Goal: Task Accomplishment & Management: Manage account settings

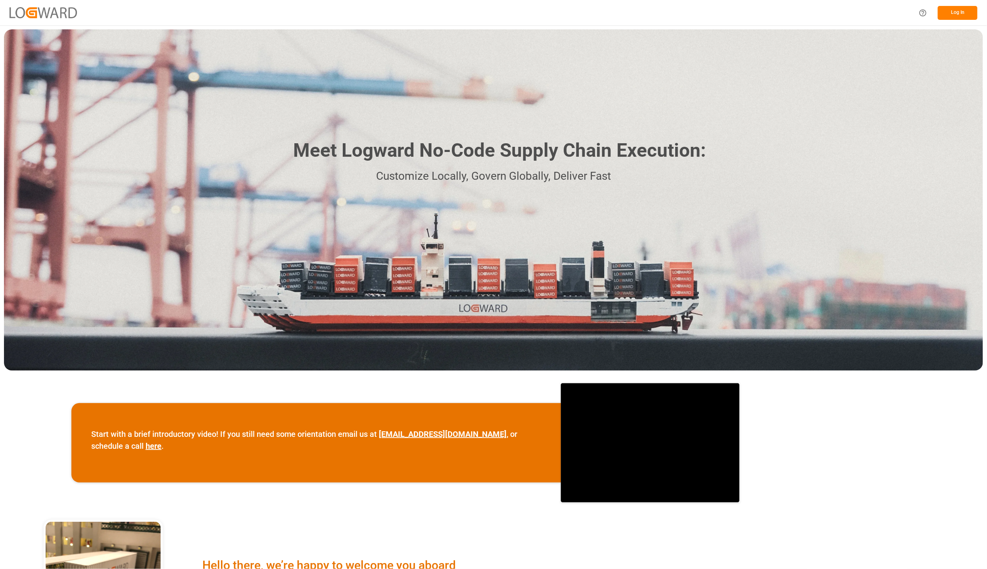
click at [947, 15] on button "Log In" at bounding box center [958, 13] width 40 height 14
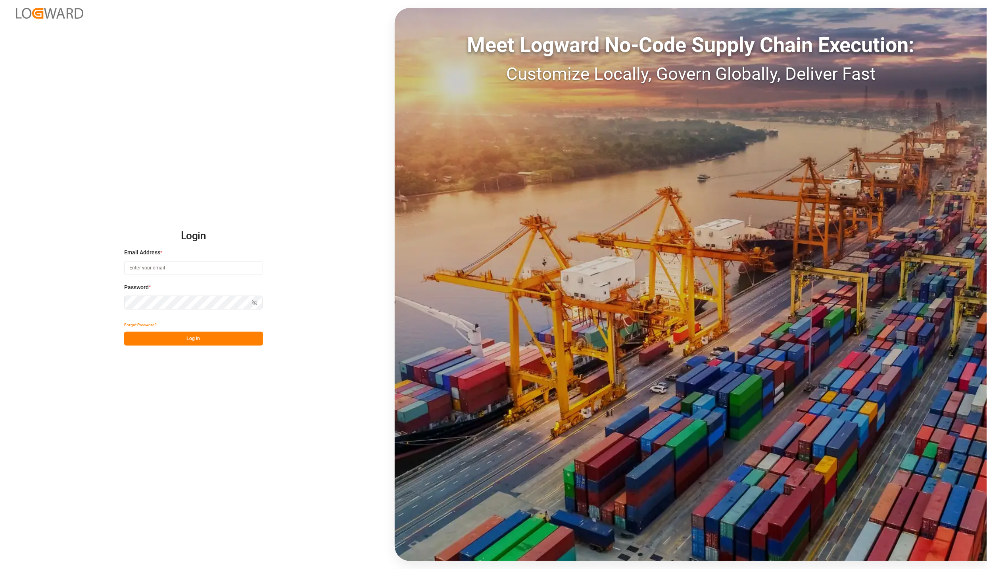
type input "karla.chavez@leschaco.com"
click at [204, 338] on button "Log In" at bounding box center [193, 339] width 139 height 14
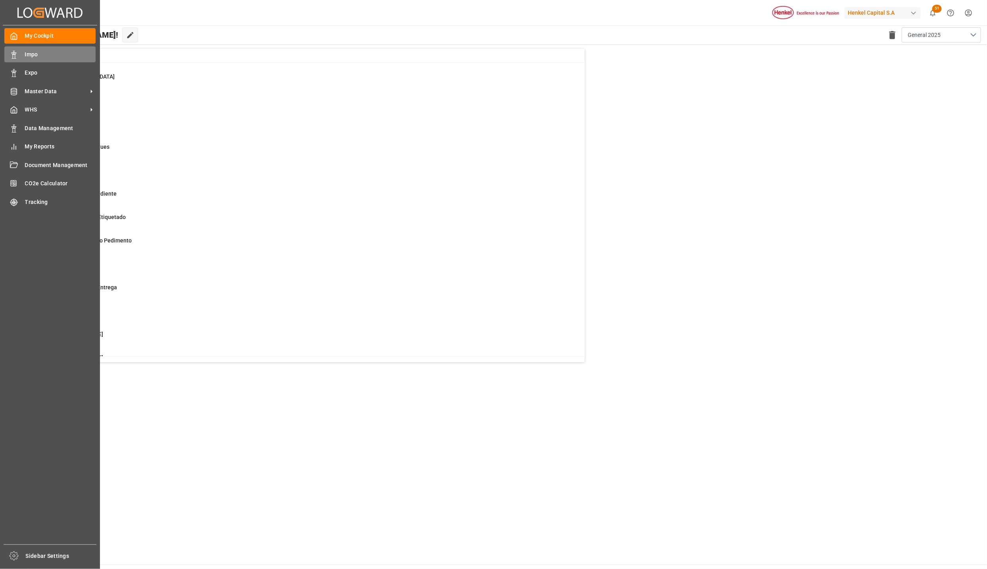
click at [18, 57] on div "Impo Impo" at bounding box center [49, 53] width 91 height 15
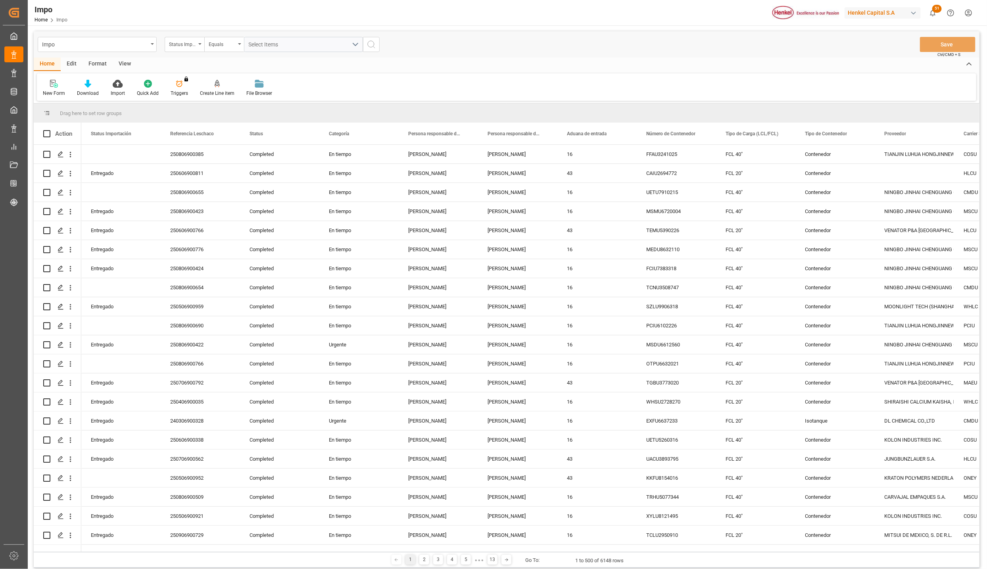
click at [132, 63] on div "View" at bounding box center [125, 64] width 24 height 13
click at [97, 84] on div at bounding box center [90, 83] width 40 height 8
click at [96, 109] on div "Seguimiento Operativo" at bounding box center [111, 112] width 69 height 8
click at [285, 80] on div "Default Standard Templates Seguimiento Operativo Seguimiento Diario En Entrega …" at bounding box center [506, 86] width 939 height 27
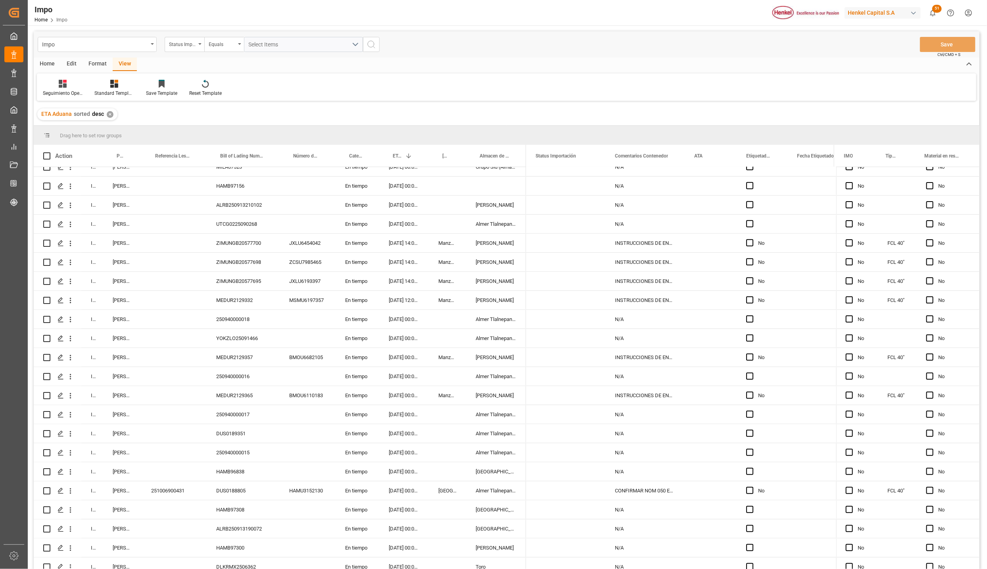
scroll to position [238, 0]
click at [71, 61] on div "Edit" at bounding box center [72, 64] width 22 height 13
click at [50, 62] on div "Home" at bounding box center [47, 64] width 27 height 13
click at [88, 85] on icon at bounding box center [87, 84] width 7 height 8
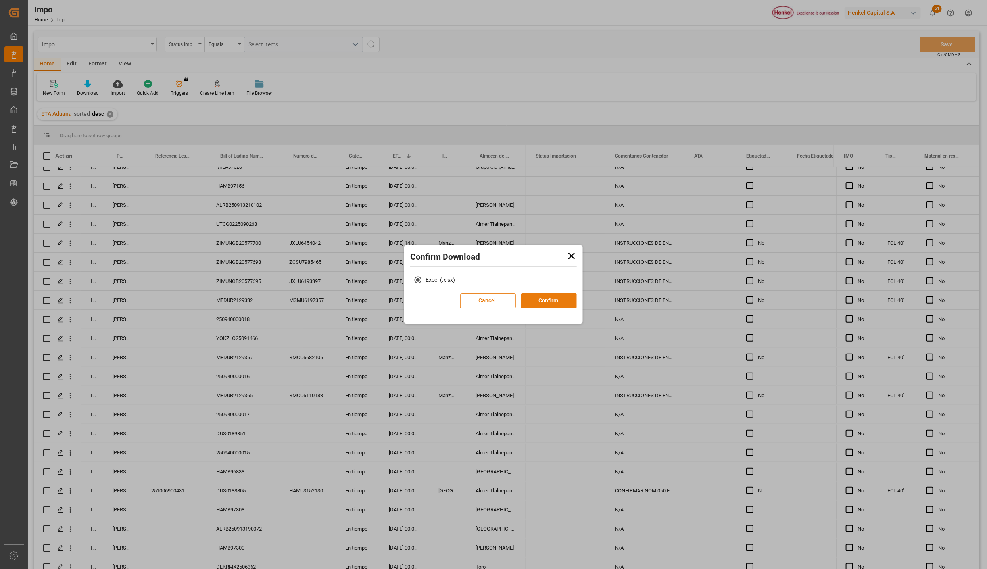
click at [564, 299] on button "Confirm" at bounding box center [549, 300] width 56 height 15
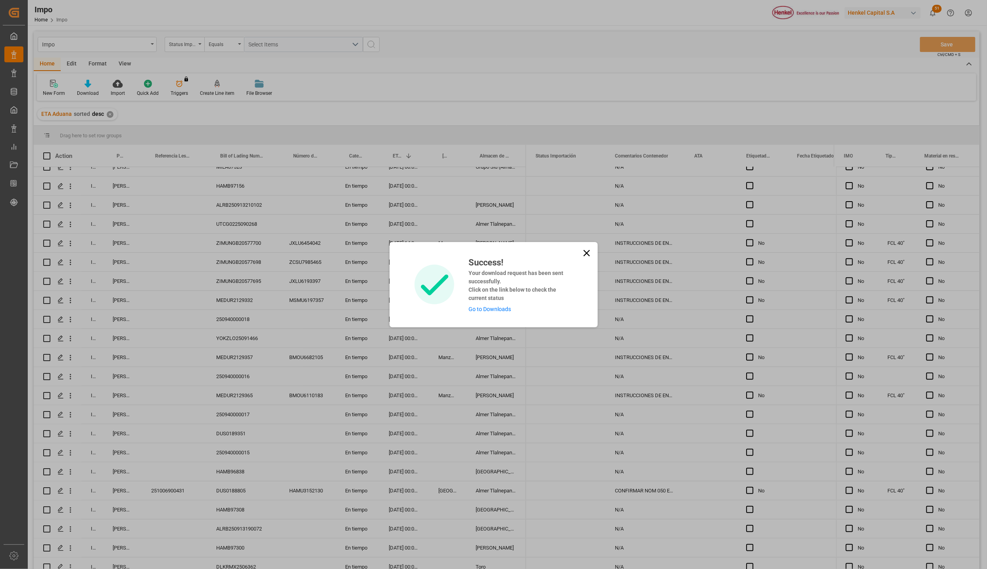
click at [485, 307] on link "Go to Downloads" at bounding box center [489, 309] width 42 height 6
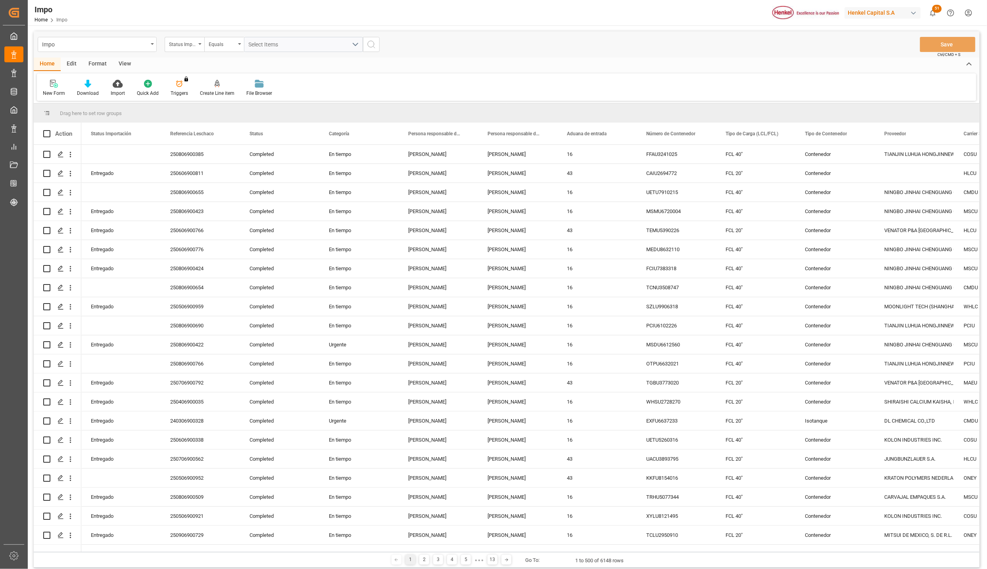
click at [119, 62] on div "View" at bounding box center [125, 64] width 24 height 13
click at [92, 90] on div "Standard Templates" at bounding box center [90, 93] width 40 height 7
click at [97, 110] on div "Seguimiento Operativo" at bounding box center [111, 112] width 69 height 8
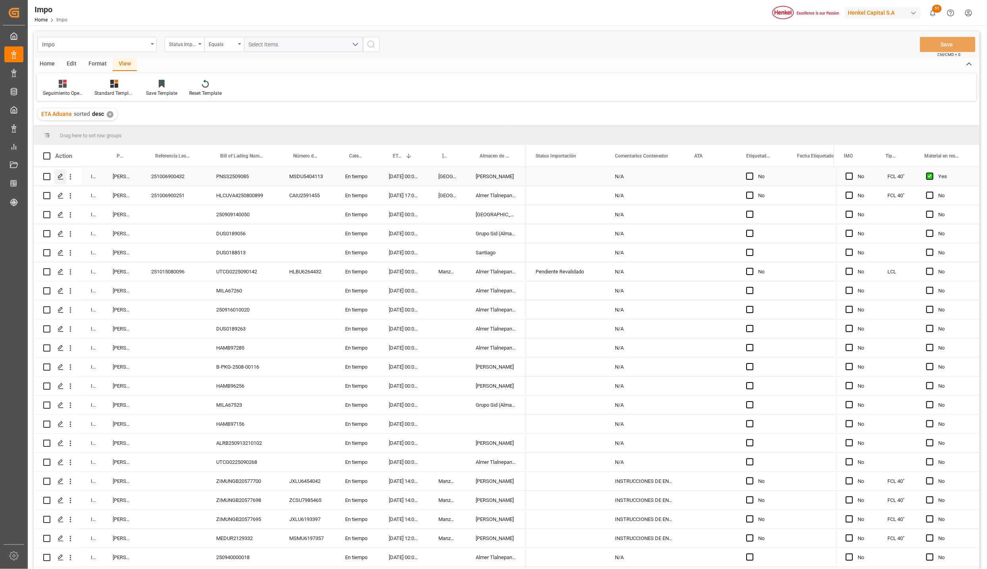
click at [58, 179] on icon "Press SPACE to select this row." at bounding box center [61, 176] width 6 height 6
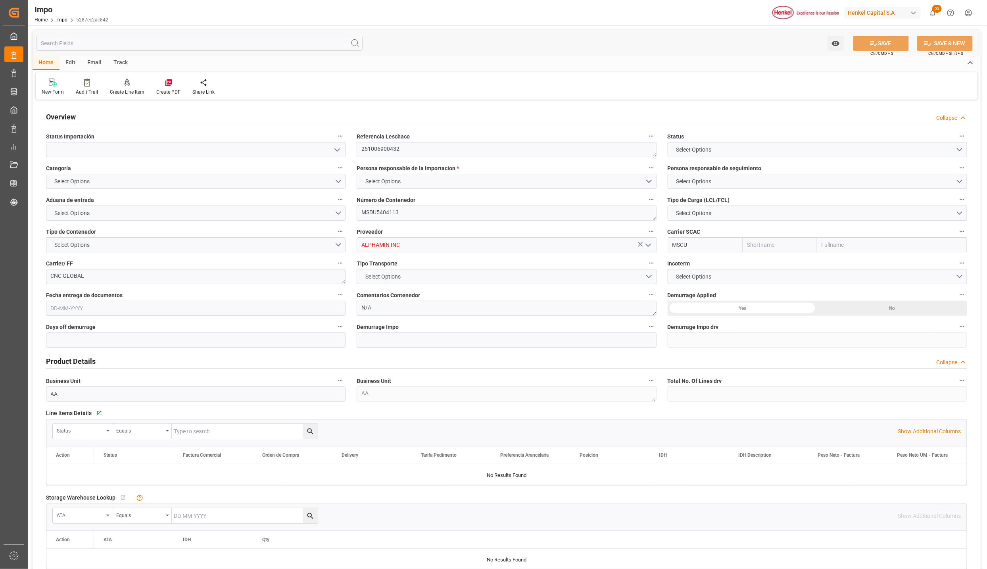
type textarea "251006900432"
type textarea "MSDU5404113"
type input "ALPHAMIN INC"
type input "MSCU"
type textarea "CNC GLOBAL"
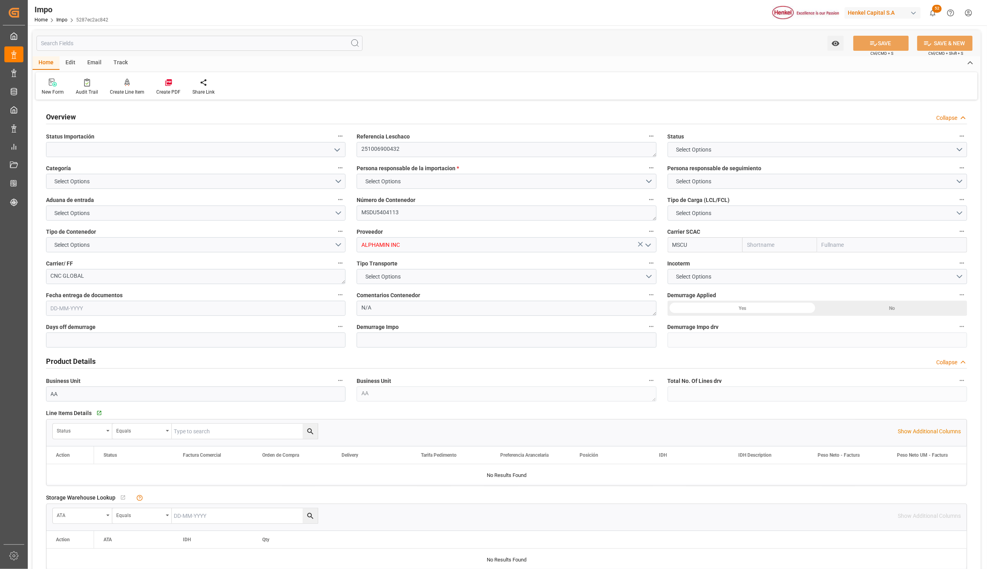
type textarea "N/A"
type input "AA"
type textarea "AA"
type input "MSC"
type input "Mediterranean Shipping Company"
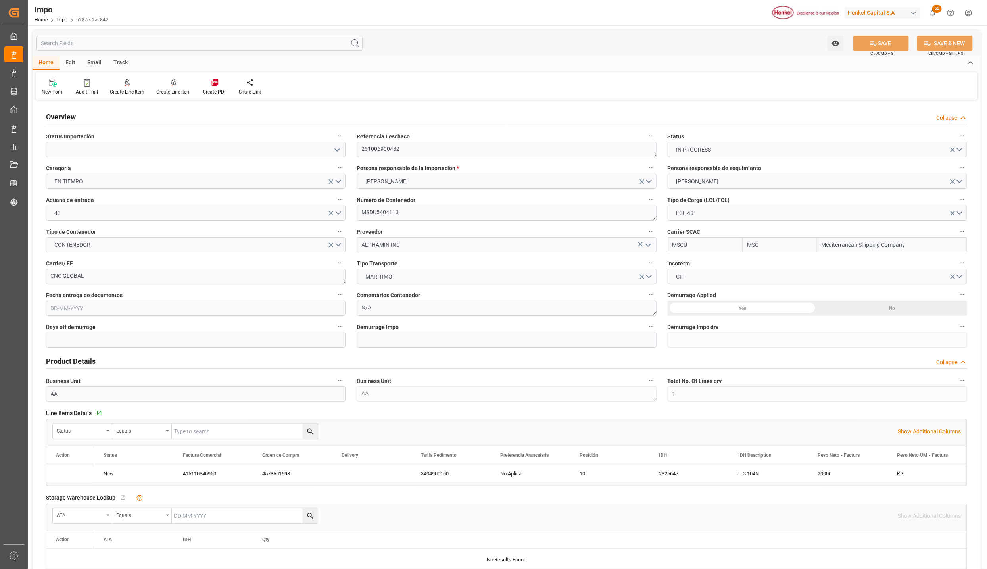
type input "1"
type input "44.04"
type input "20"
type input "18-09-2025"
drag, startPoint x: 399, startPoint y: 263, endPoint x: 356, endPoint y: 265, distance: 43.3
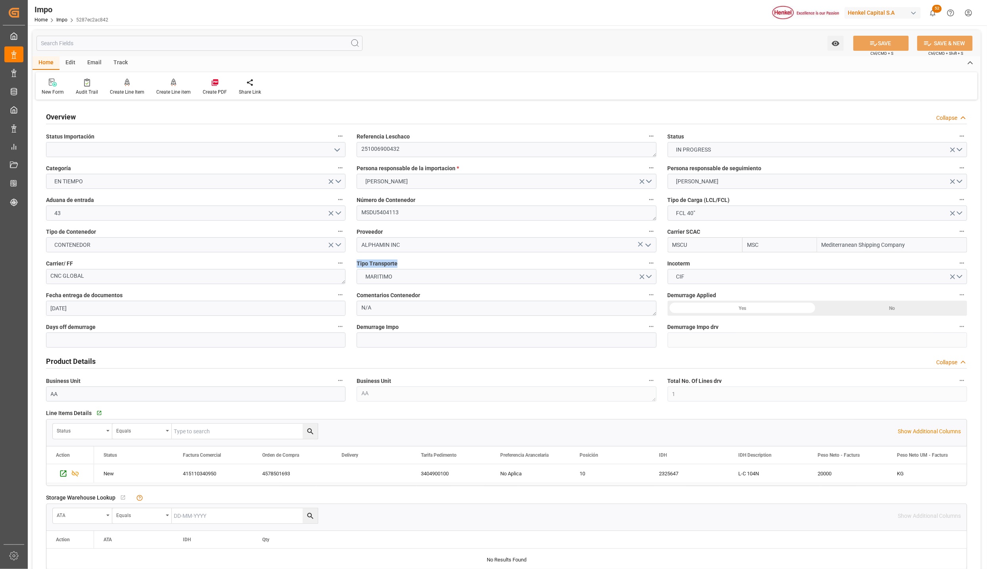
click at [356, 265] on div "Tipo Transporte MARITIMO" at bounding box center [506, 271] width 311 height 32
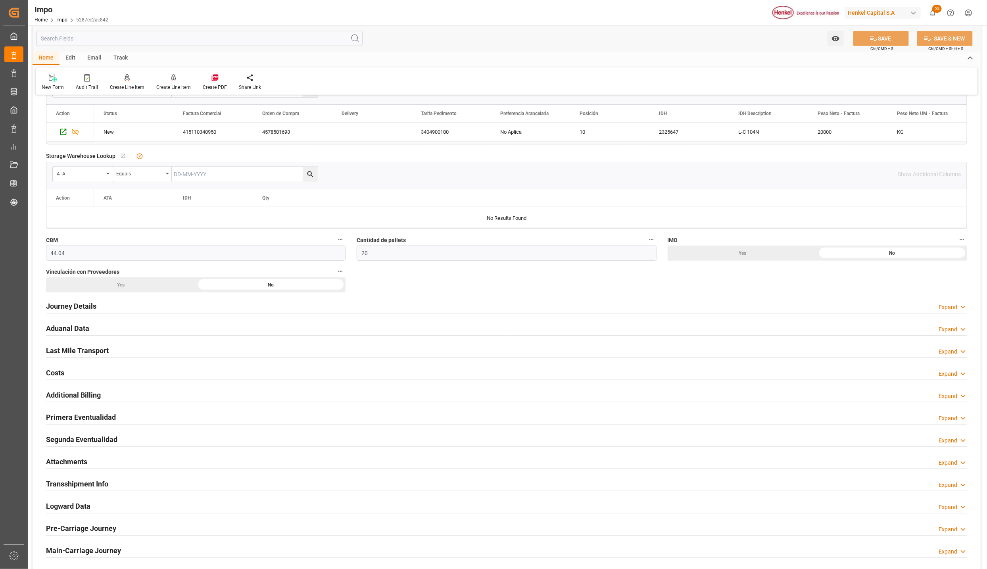
scroll to position [357, 0]
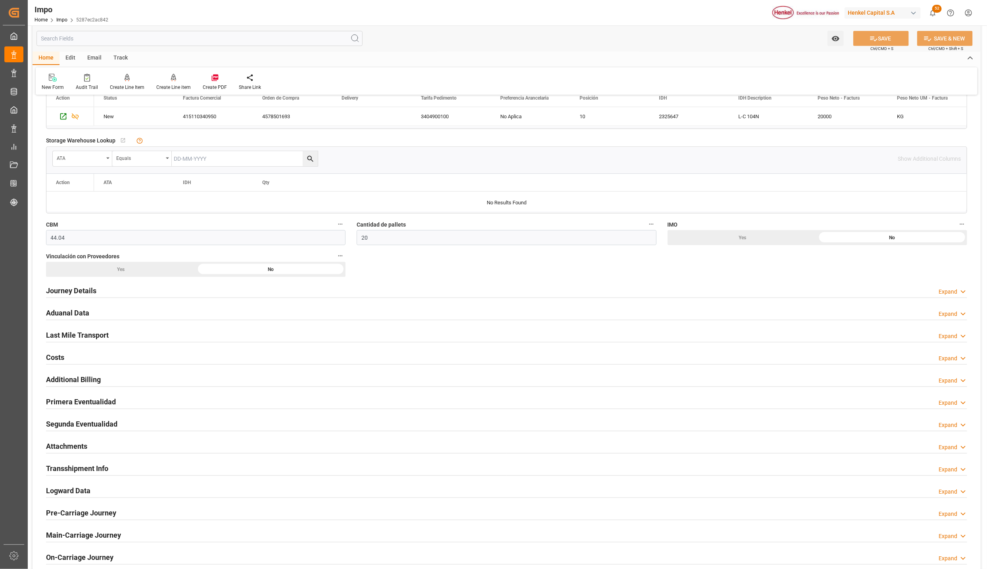
click at [65, 336] on h2 "Last Mile Transport" at bounding box center [77, 335] width 63 height 11
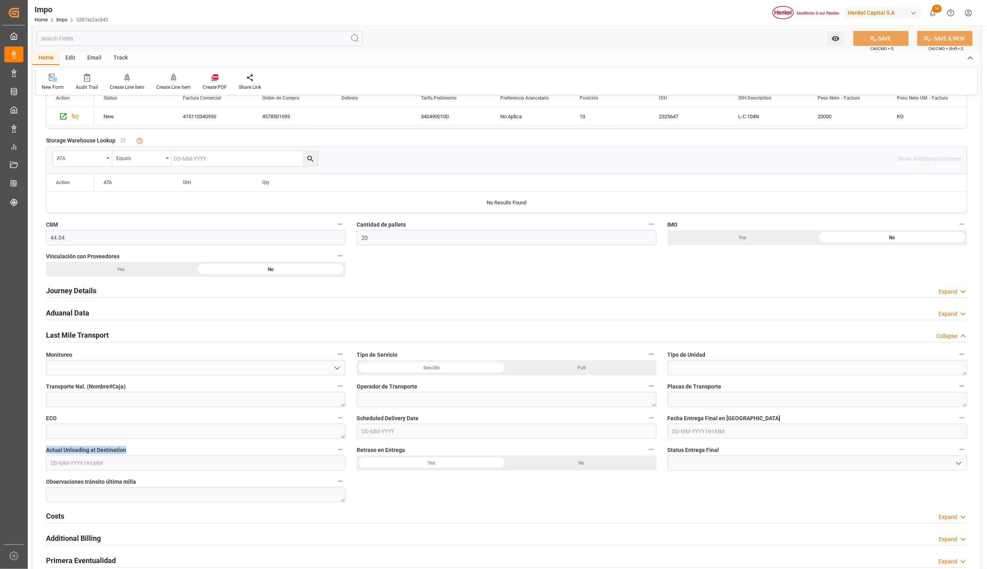
drag, startPoint x: 127, startPoint y: 453, endPoint x: 44, endPoint y: 448, distance: 83.1
click at [44, 448] on div "Actual Unloading at Destination" at bounding box center [195, 457] width 311 height 32
copy span "Actual Unloading at Destination"
click at [337, 368] on icon "open menu" at bounding box center [337, 368] width 10 height 10
click at [67, 357] on span "Monitoreo" at bounding box center [59, 355] width 26 height 8
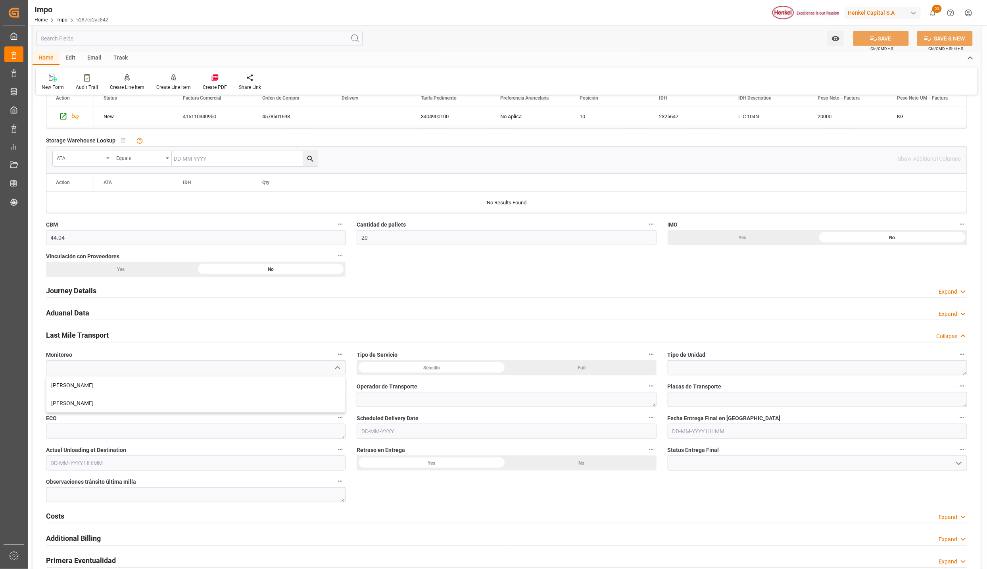
click at [335, 357] on button "Monitoreo" at bounding box center [340, 354] width 10 height 10
drag, startPoint x: 67, startPoint y: 357, endPoint x: 43, endPoint y: 359, distance: 24.2
click at [43, 359] on div at bounding box center [493, 284] width 987 height 569
click at [88, 366] on input at bounding box center [195, 367] width 299 height 15
click at [332, 370] on button "open menu" at bounding box center [337, 368] width 12 height 12
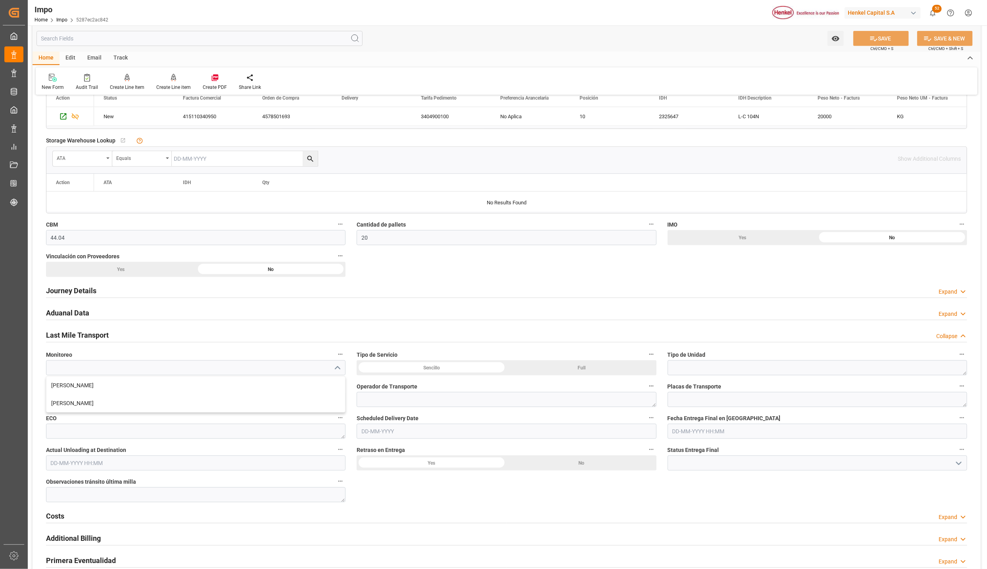
click at [333, 370] on icon "close menu" at bounding box center [337, 368] width 10 height 10
click at [908, 374] on textarea at bounding box center [816, 367] width 299 height 15
click at [150, 404] on textarea at bounding box center [195, 399] width 299 height 15
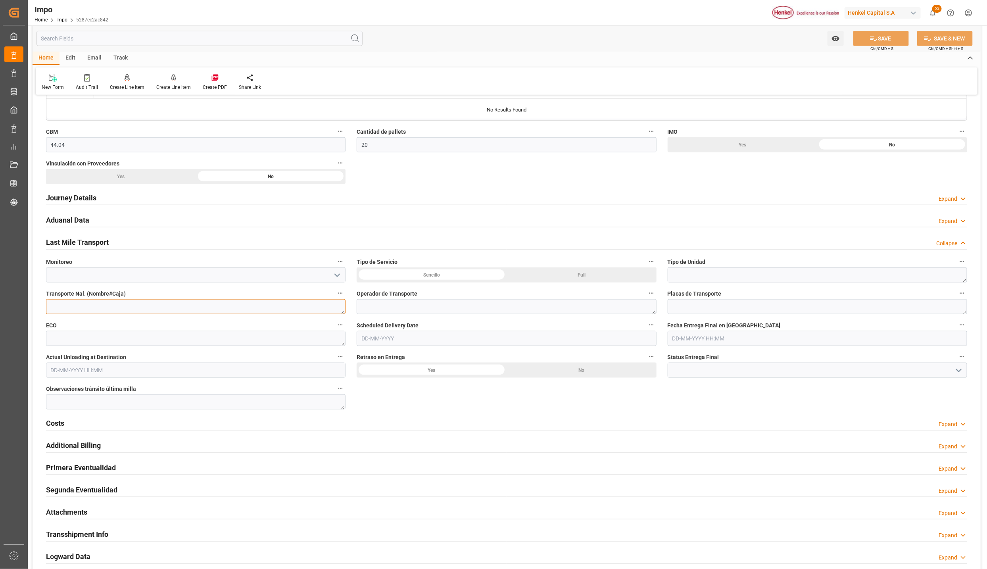
scroll to position [476, 0]
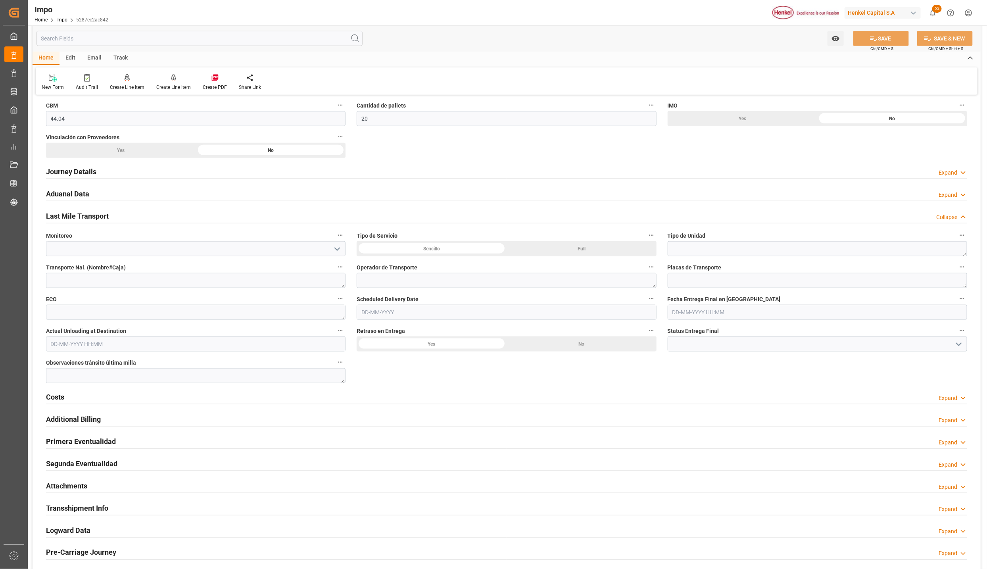
click at [80, 489] on h2 "Attachments" at bounding box center [66, 485] width 41 height 11
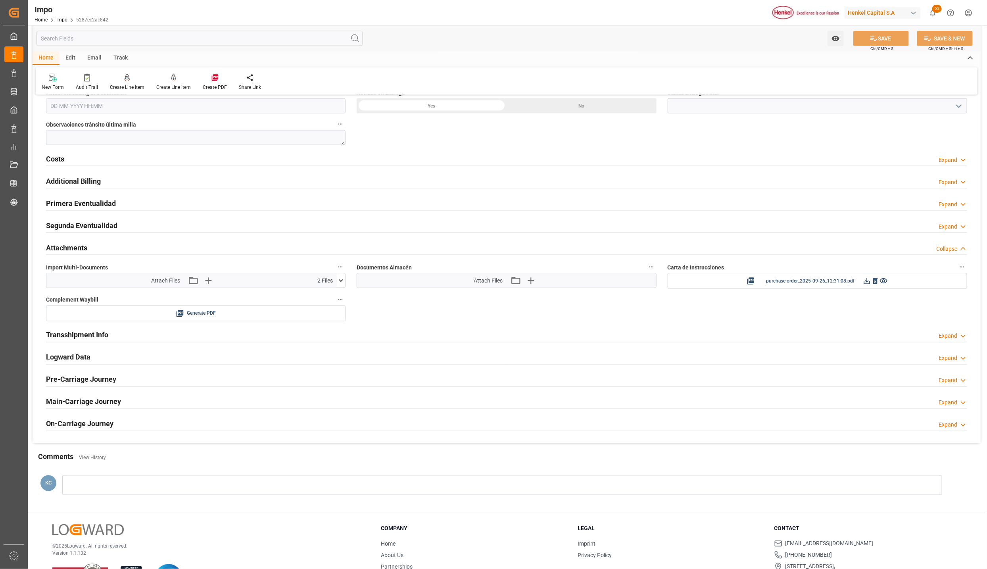
scroll to position [752, 0]
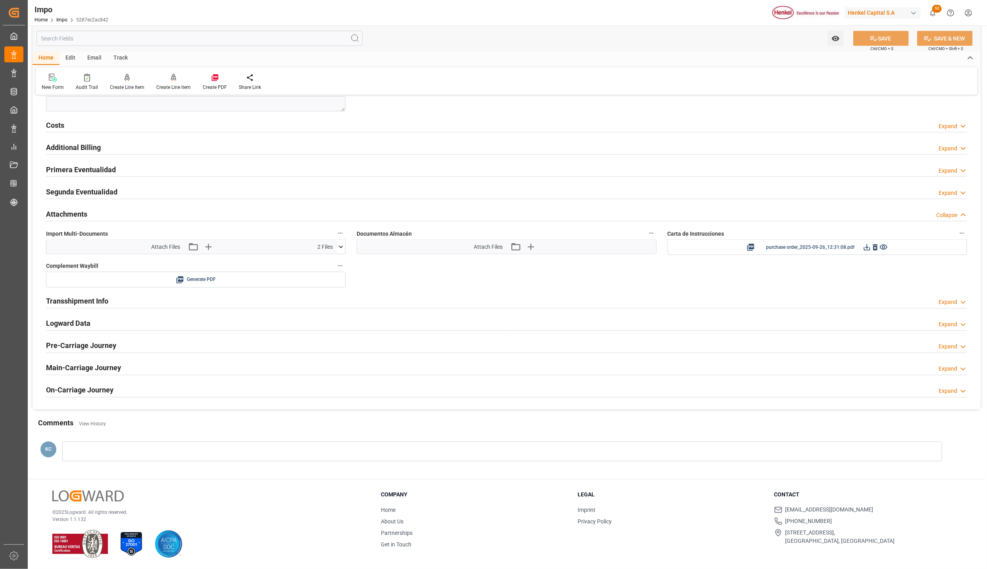
click at [342, 243] on icon at bounding box center [341, 247] width 8 height 8
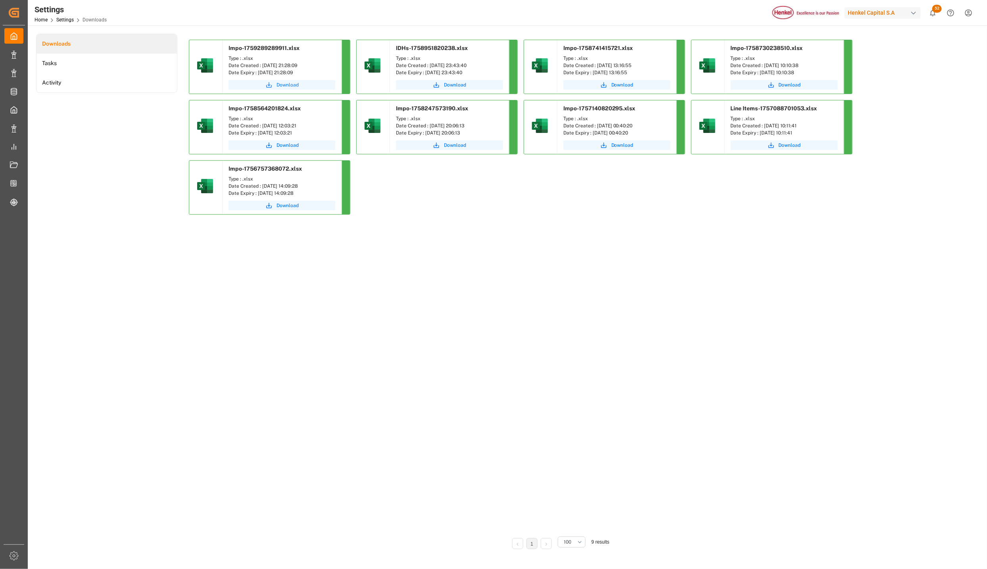
click at [281, 85] on span "Download" at bounding box center [287, 84] width 22 height 7
click at [314, 327] on div "Impo-1759289289911.xlsx Type : .xlsx Date Created : 30-09-2025 21:28:09 Date Ex…" at bounding box center [559, 284] width 741 height 489
